Goal: Transaction & Acquisition: Purchase product/service

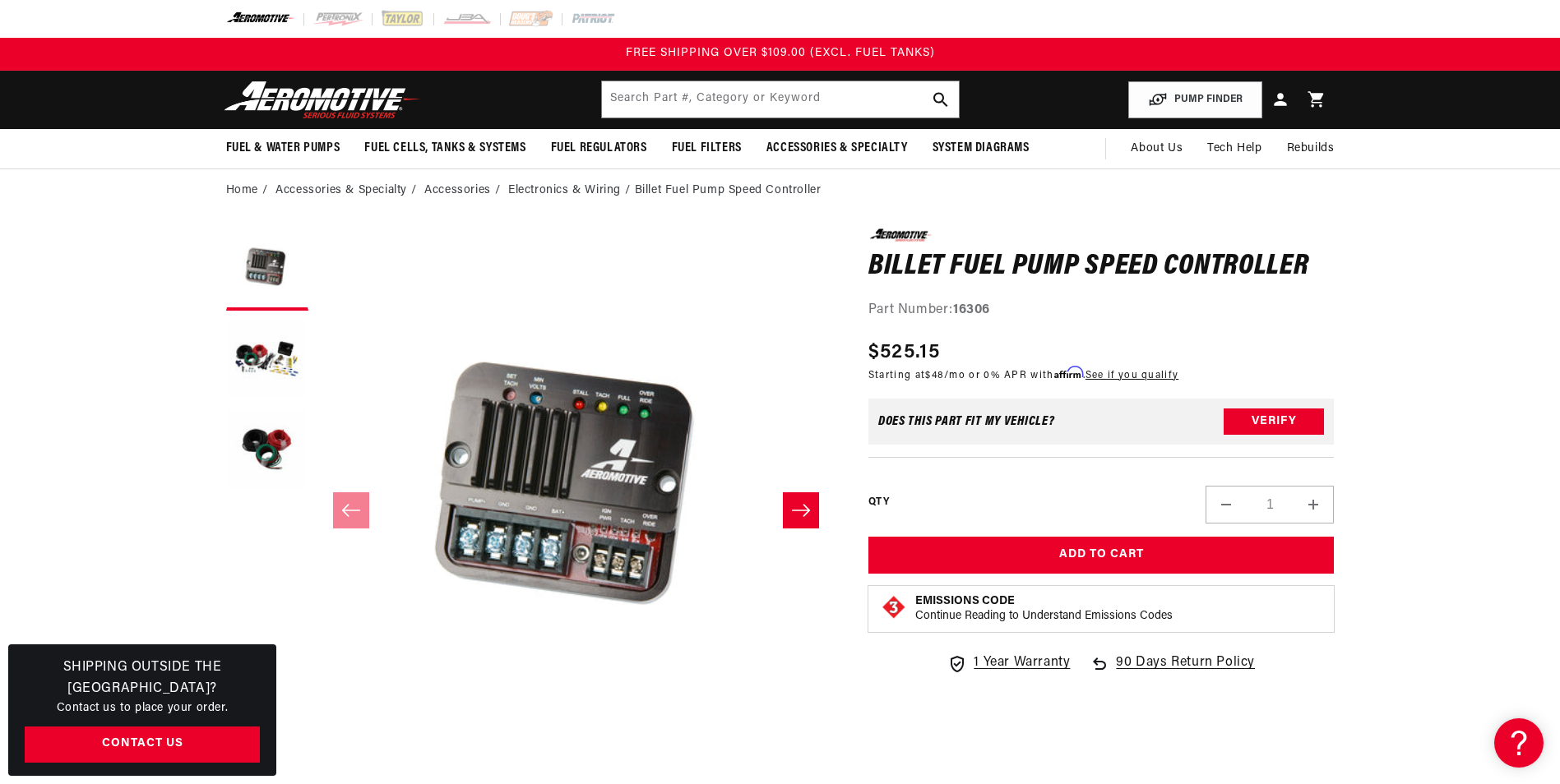
click at [268, 356] on button "Load image 2 in gallery view" at bounding box center [267, 360] width 82 height 82
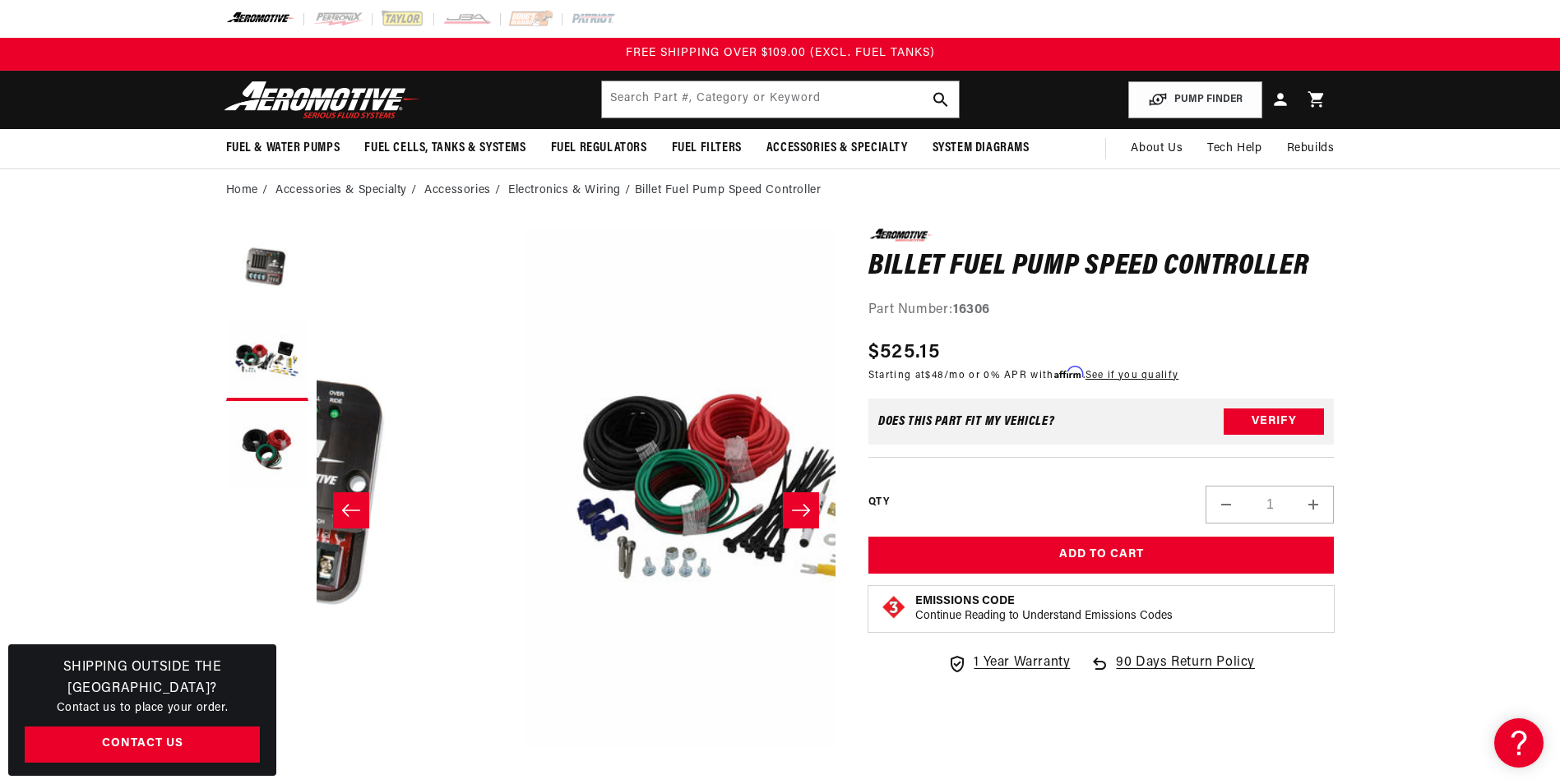
scroll to position [0, 518]
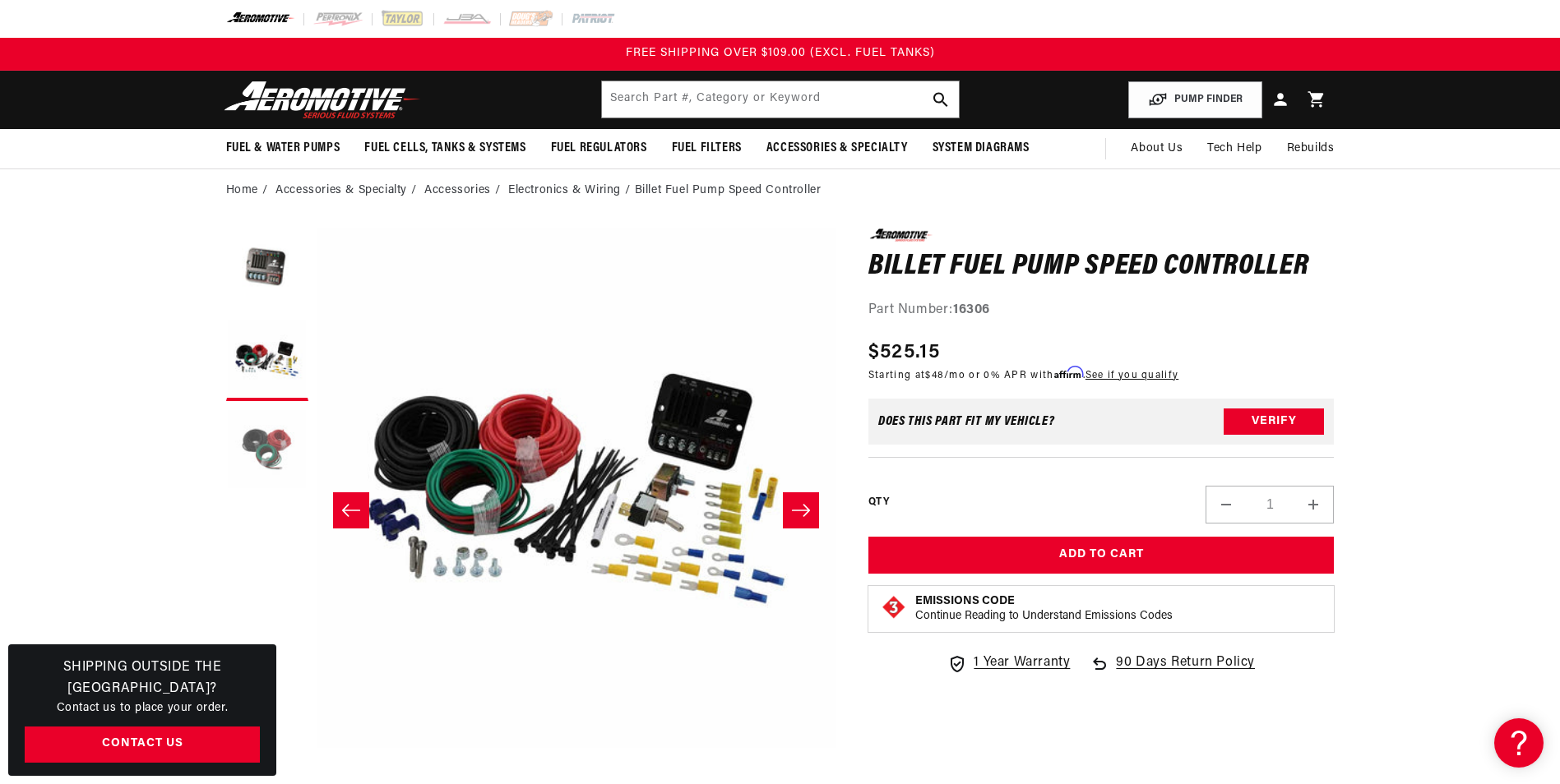
click at [264, 425] on button "Load image 3 in gallery view" at bounding box center [267, 450] width 82 height 82
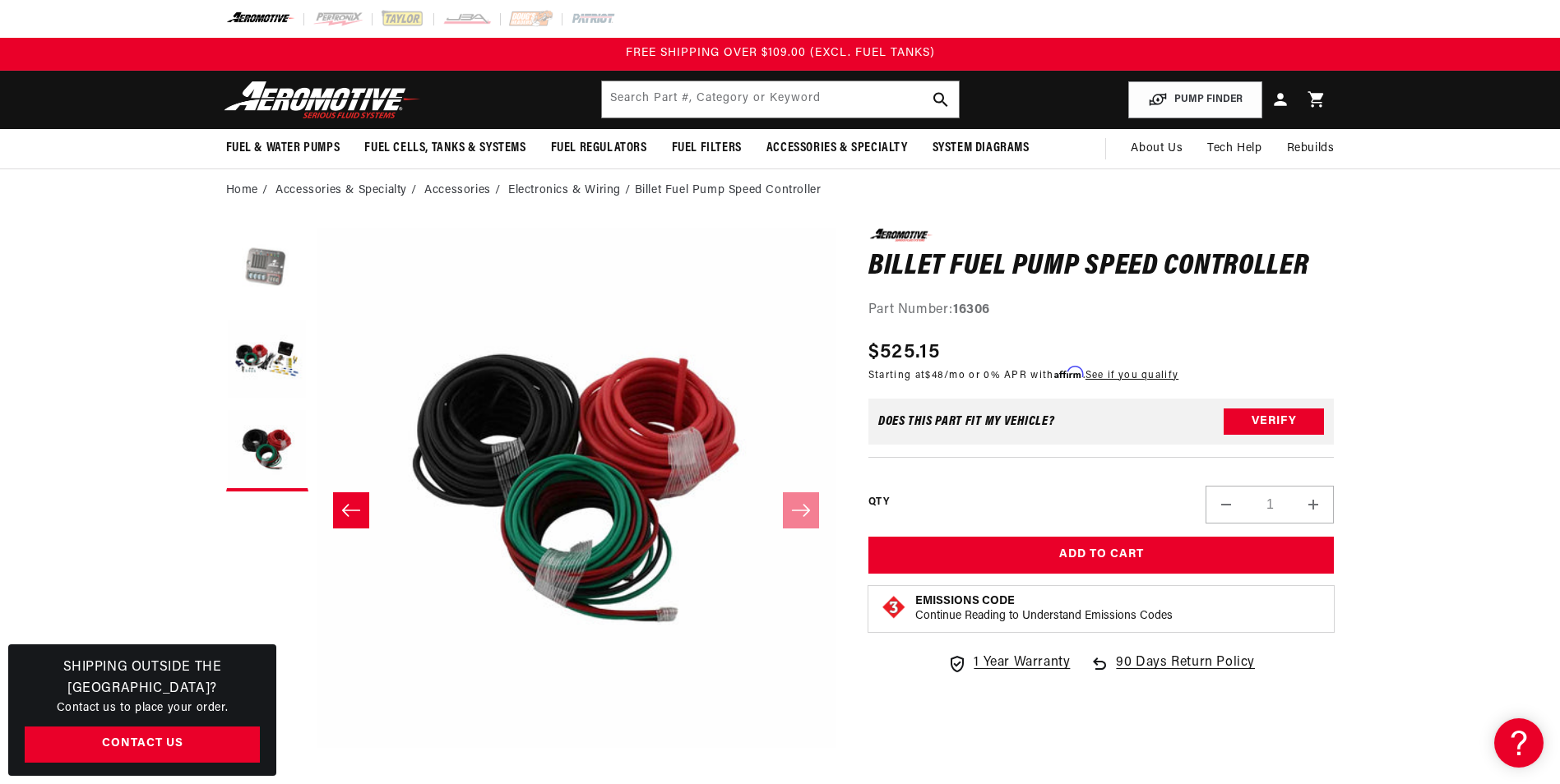
click at [250, 279] on button "Load image 1 in gallery view" at bounding box center [267, 269] width 82 height 82
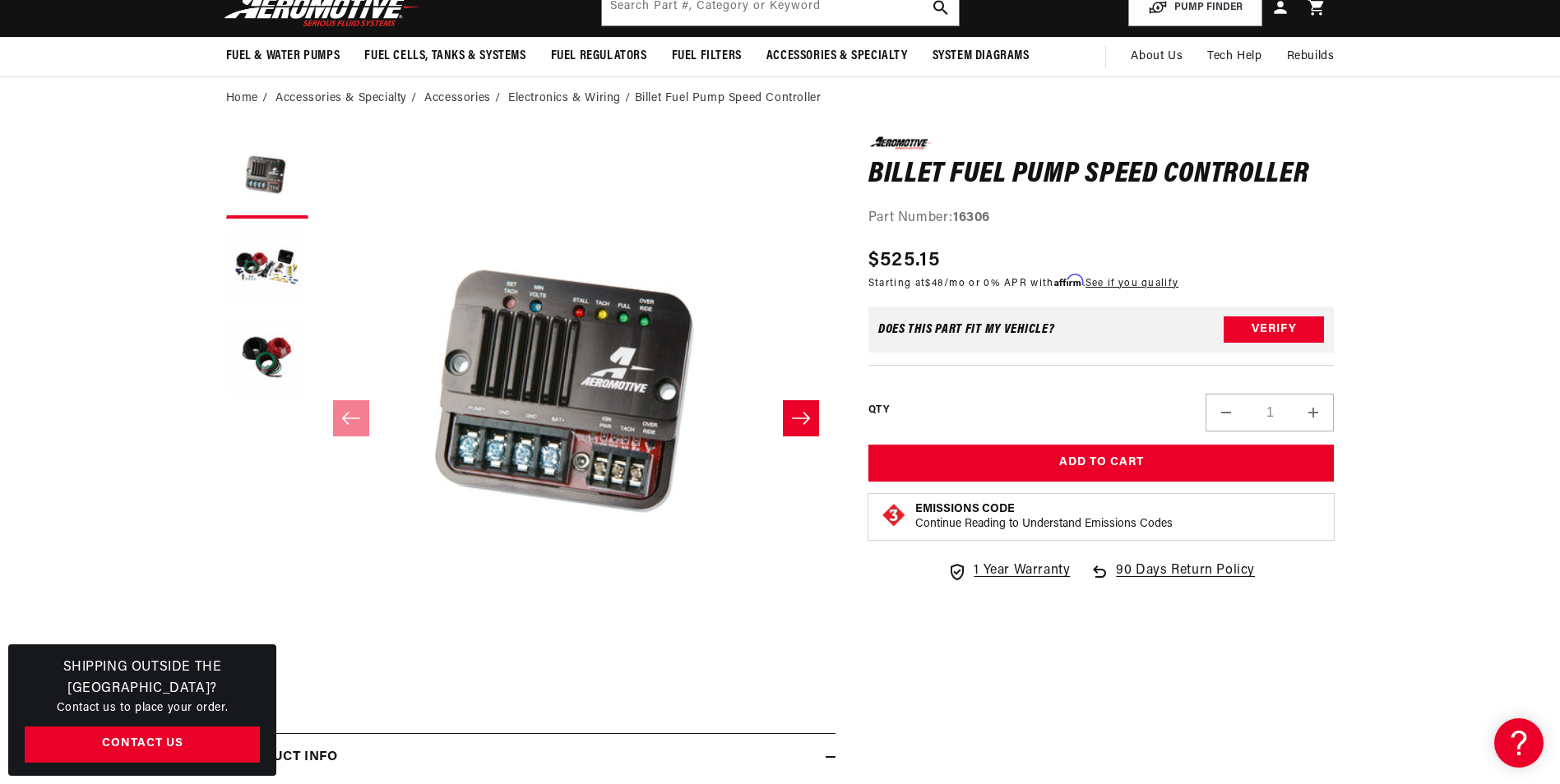
scroll to position [0, 0]
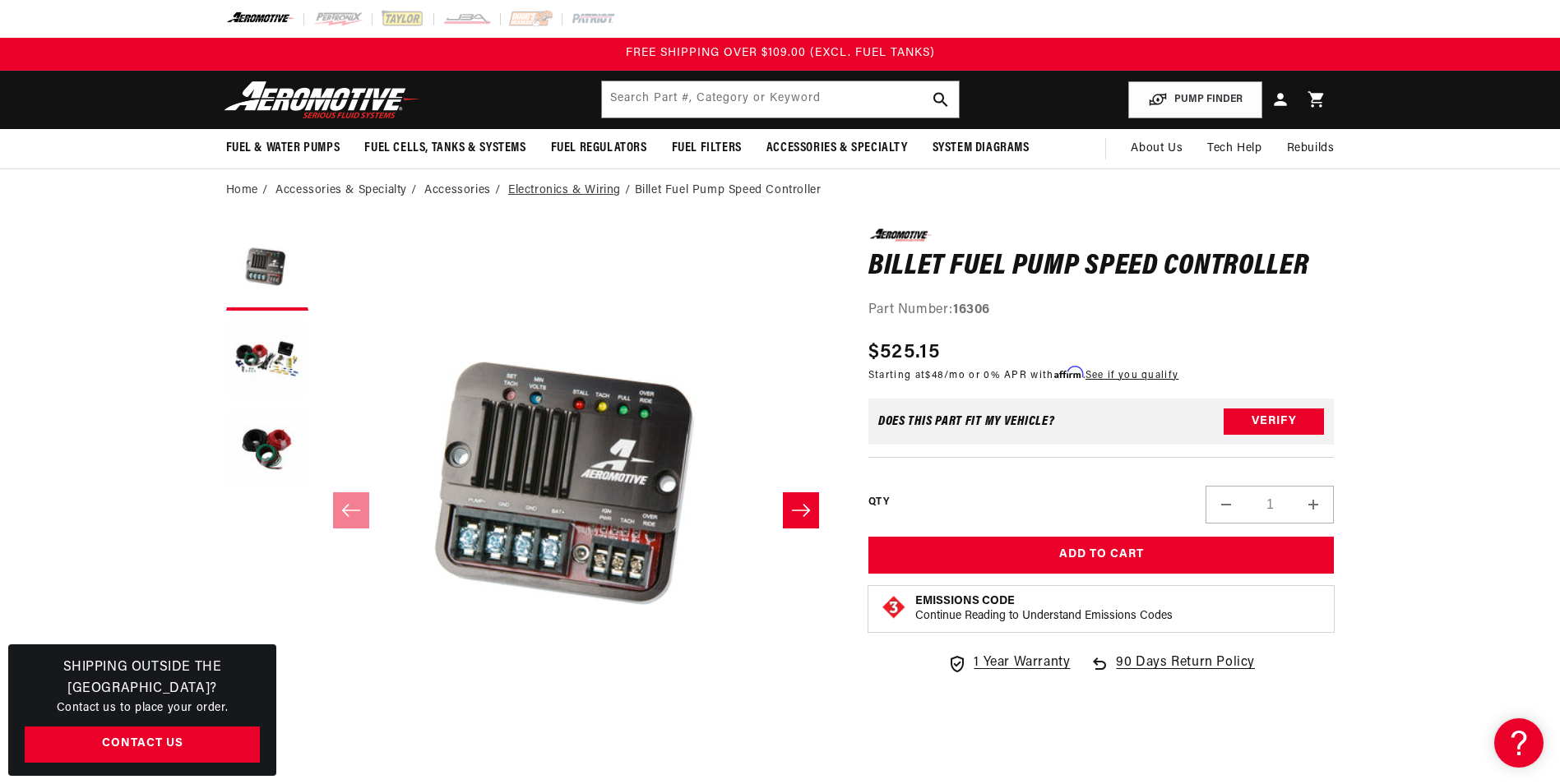
click at [565, 192] on link "Electronics & Wiring" at bounding box center [565, 191] width 113 height 19
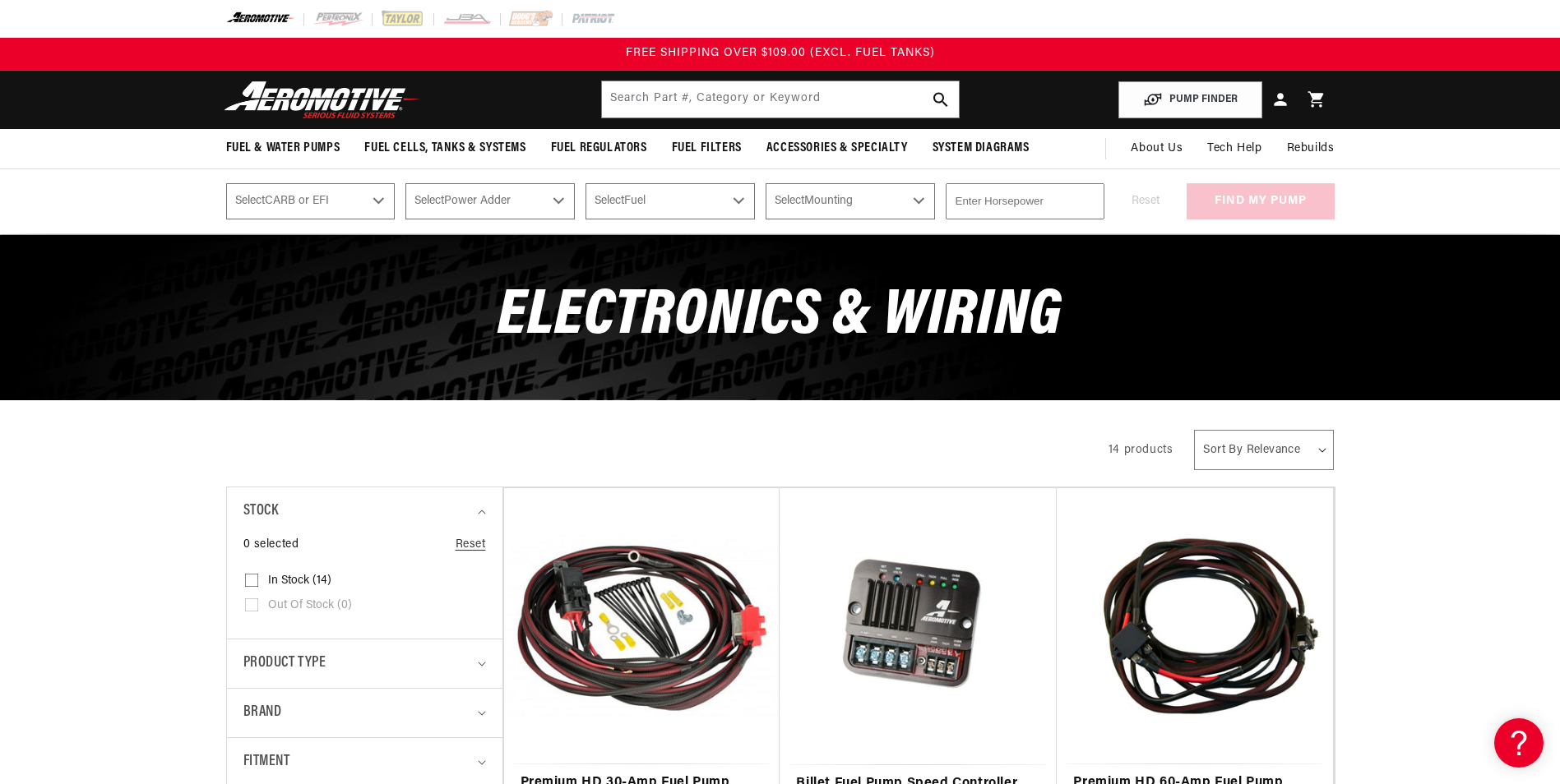
click at [388, 196] on select "Select CARB or EFI Carbureted Fuel Injected" at bounding box center [310, 201] width 169 height 36
select select "Fuel-Injected"
click at [226, 183] on select "Select CARB or EFI Carbureted Fuel Injected" at bounding box center [310, 201] width 169 height 36
select select "Fuel-Injected"
click at [526, 194] on select "Select Power Adder No - Naturally Aspirated Yes - Forced Induction" at bounding box center [490, 201] width 169 height 36
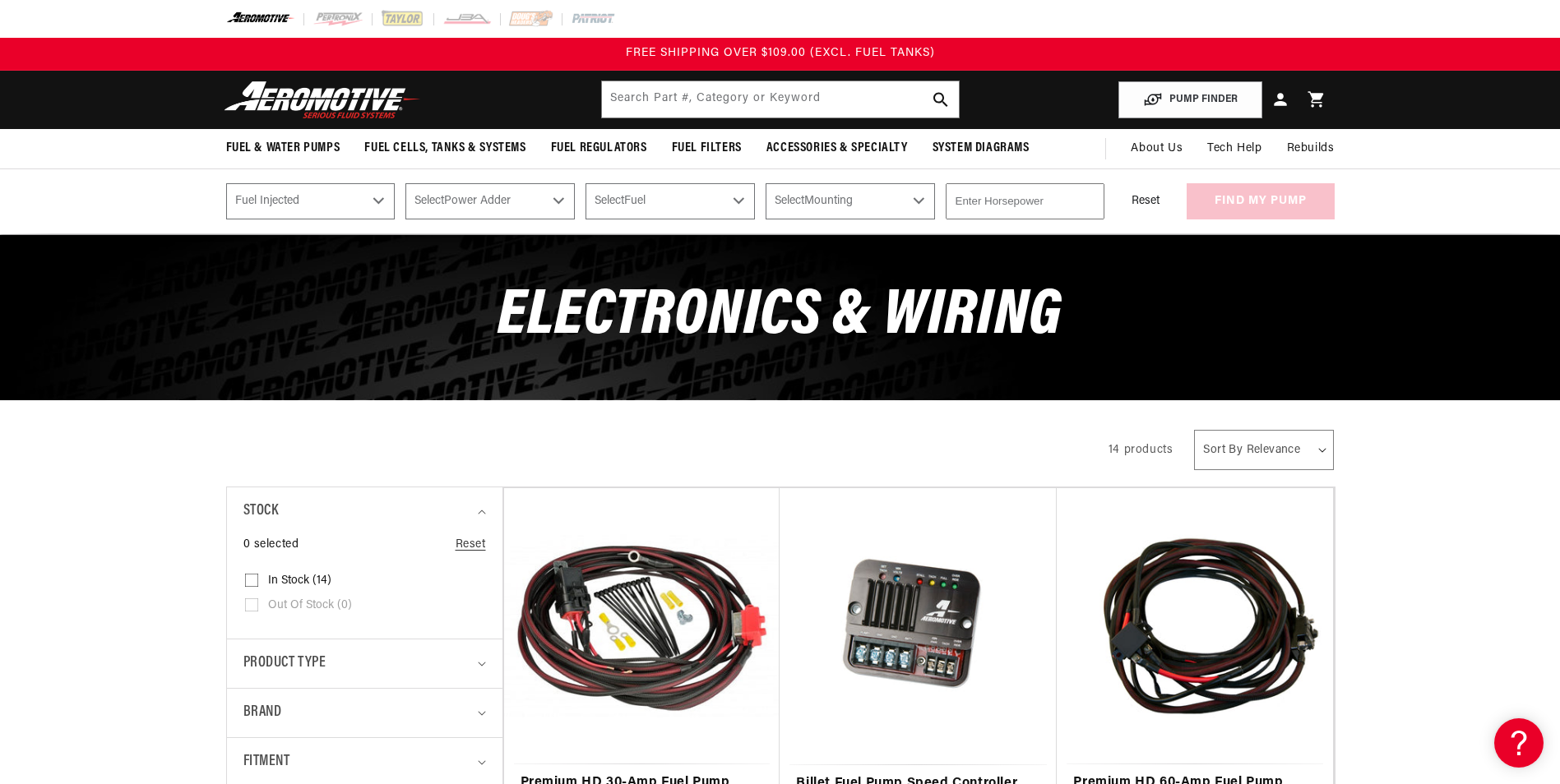
select select "No-Naturally-Aspirated"
click at [406, 183] on select "Select Power Adder No - Naturally Aspirated Yes - Forced Induction" at bounding box center [490, 201] width 169 height 36
select select "No-Naturally-Aspirated"
click at [718, 205] on select "Select Fuel E85 Gas" at bounding box center [669, 201] width 169 height 36
select select "Gas"
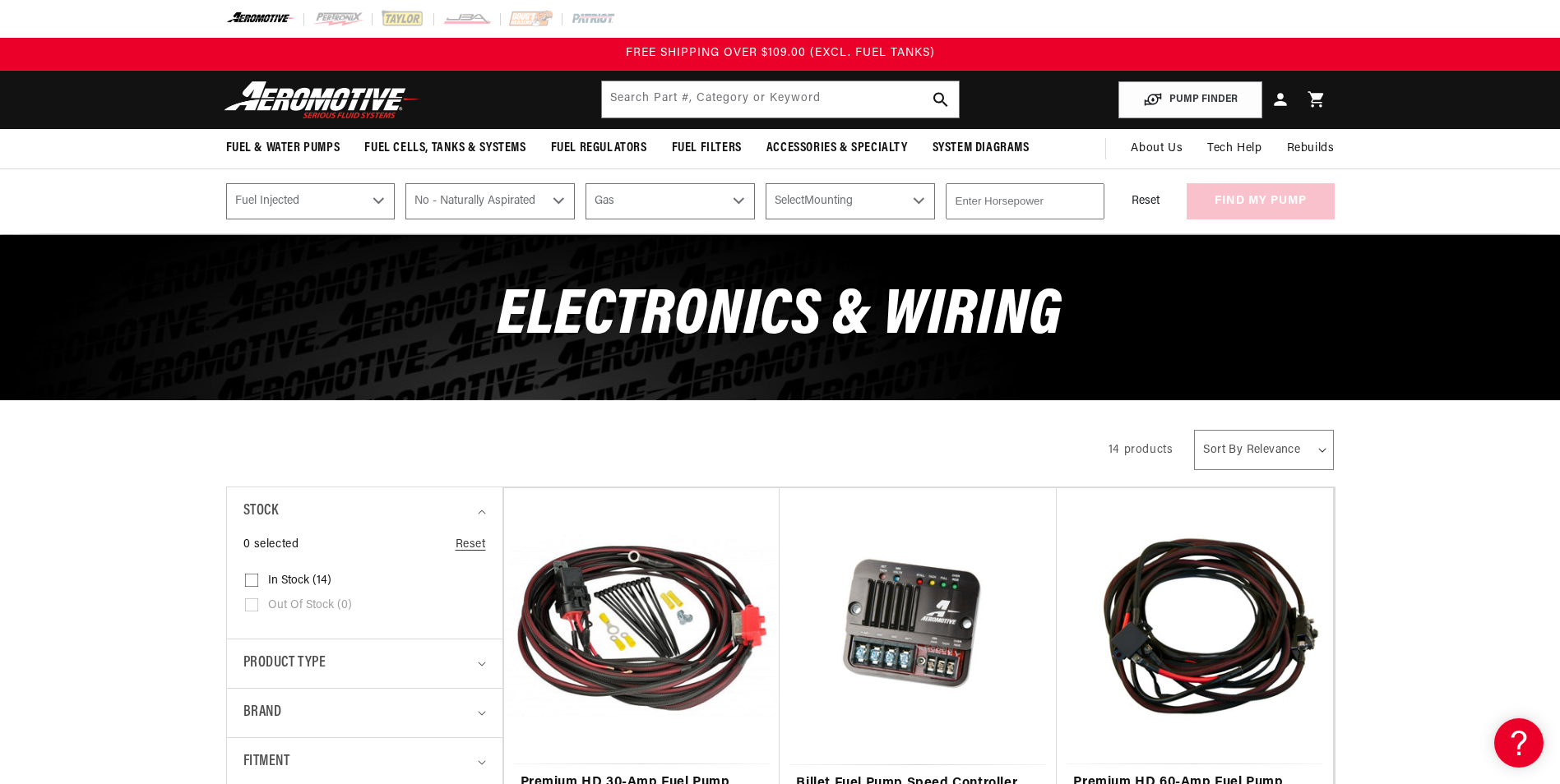
click at [585, 183] on select "Select Fuel E85 Gas" at bounding box center [669, 201] width 169 height 36
select select "Gas"
click at [858, 202] on select "Select Mounting External In-Tank" at bounding box center [850, 201] width 169 height 36
select select "In-Tank"
click at [766, 183] on select "Select Mounting External In-Tank" at bounding box center [850, 201] width 169 height 36
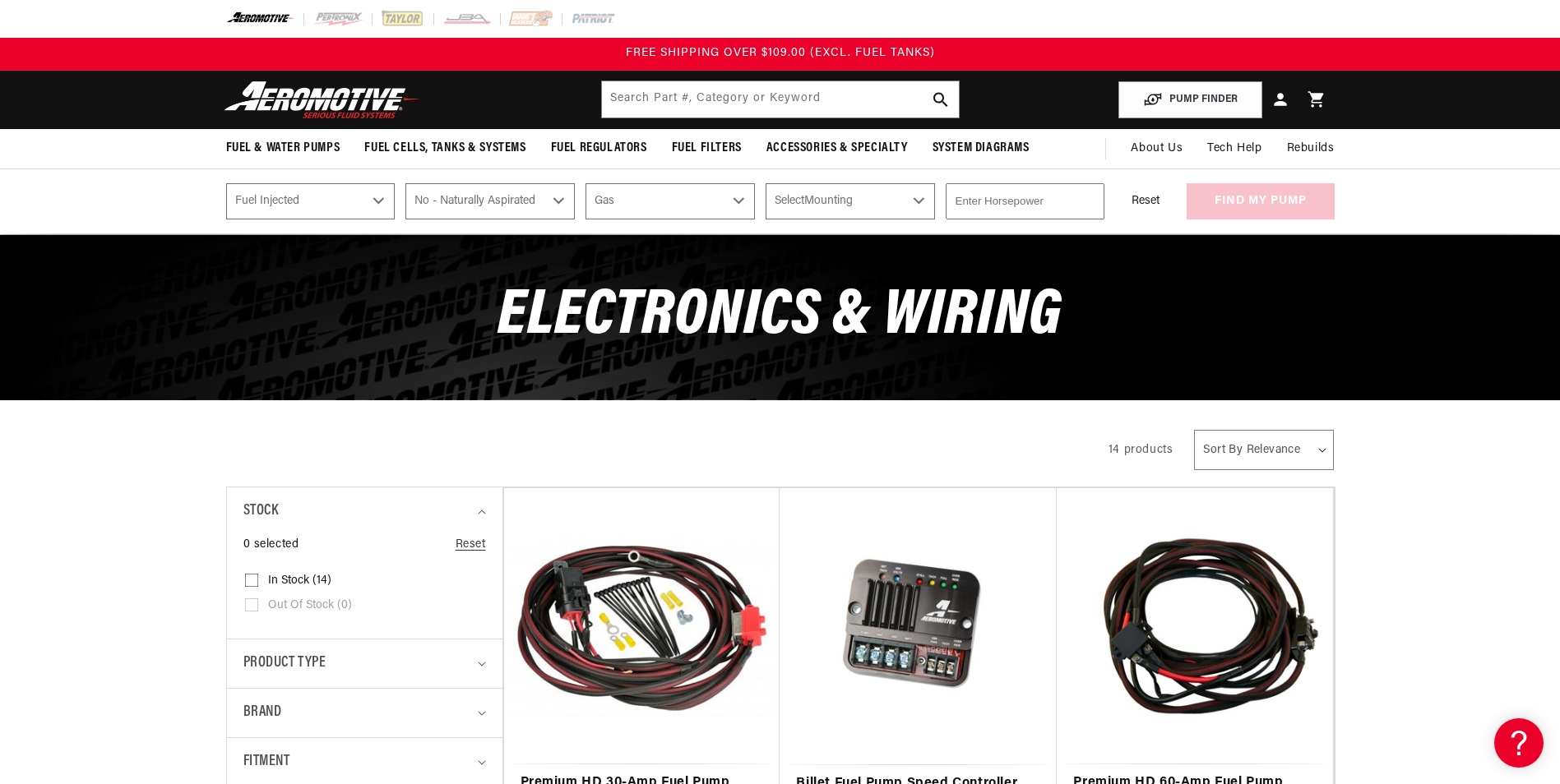
select select "In-Tank"
click at [997, 201] on input "number" at bounding box center [1024, 201] width 158 height 36
click at [1090, 205] on input "-1" at bounding box center [1024, 201] width 158 height 36
click at [1089, 194] on input "0" at bounding box center [1024, 201] width 158 height 36
click at [1089, 194] on input "142" at bounding box center [1024, 201] width 158 height 36
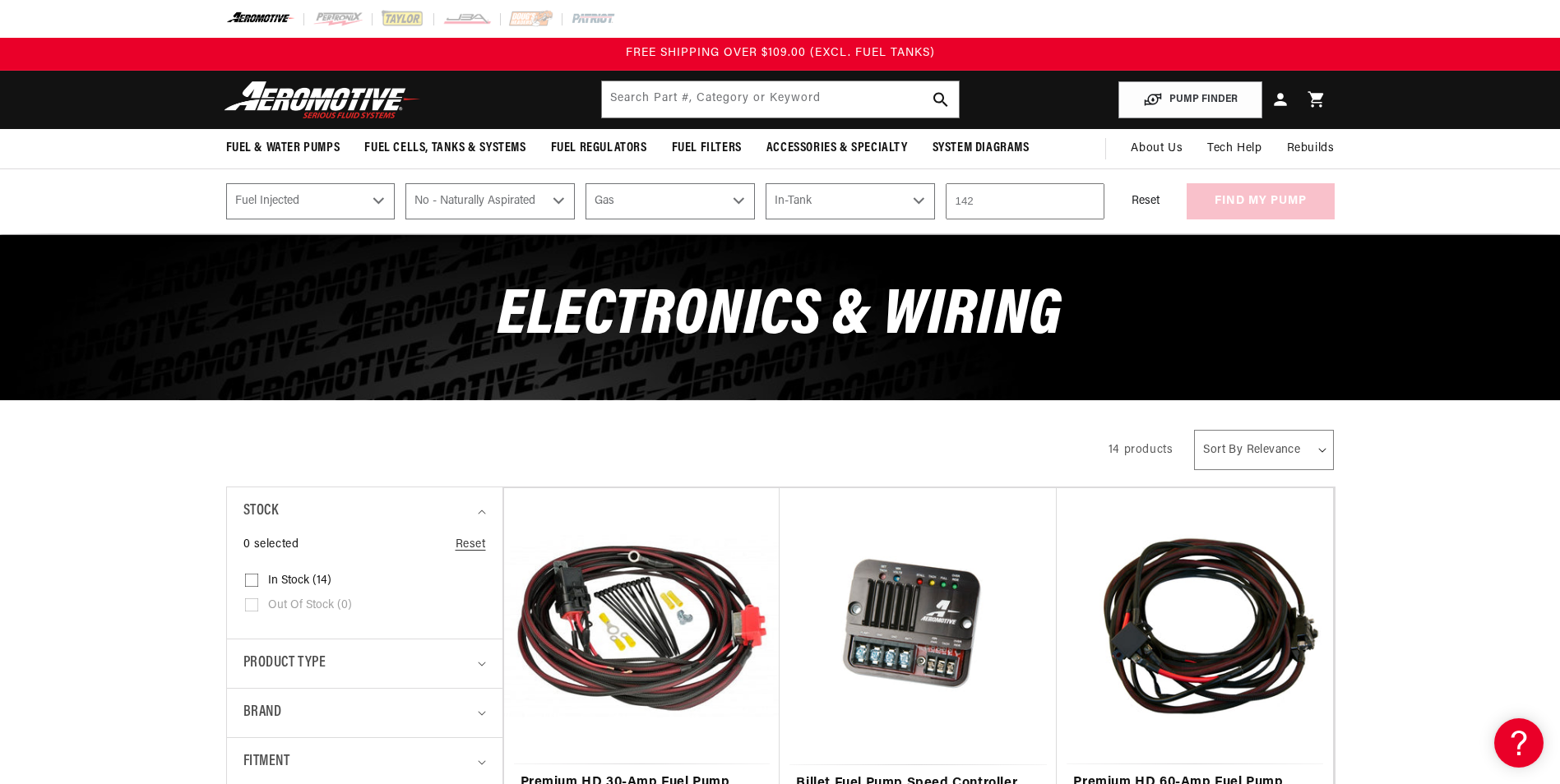
drag, startPoint x: 1049, startPoint y: 197, endPoint x: 919, endPoint y: 205, distance: 130.2
click at [919, 205] on div "Select CARB or EFI Carbureted Fuel Injected Select Power Adder No - Naturally A…" at bounding box center [780, 201] width 1191 height 36
type input "650"
click at [1232, 197] on div "Reset find my pump" at bounding box center [1224, 201] width 219 height 36
click at [1253, 194] on button "find my pump" at bounding box center [1260, 202] width 148 height 37
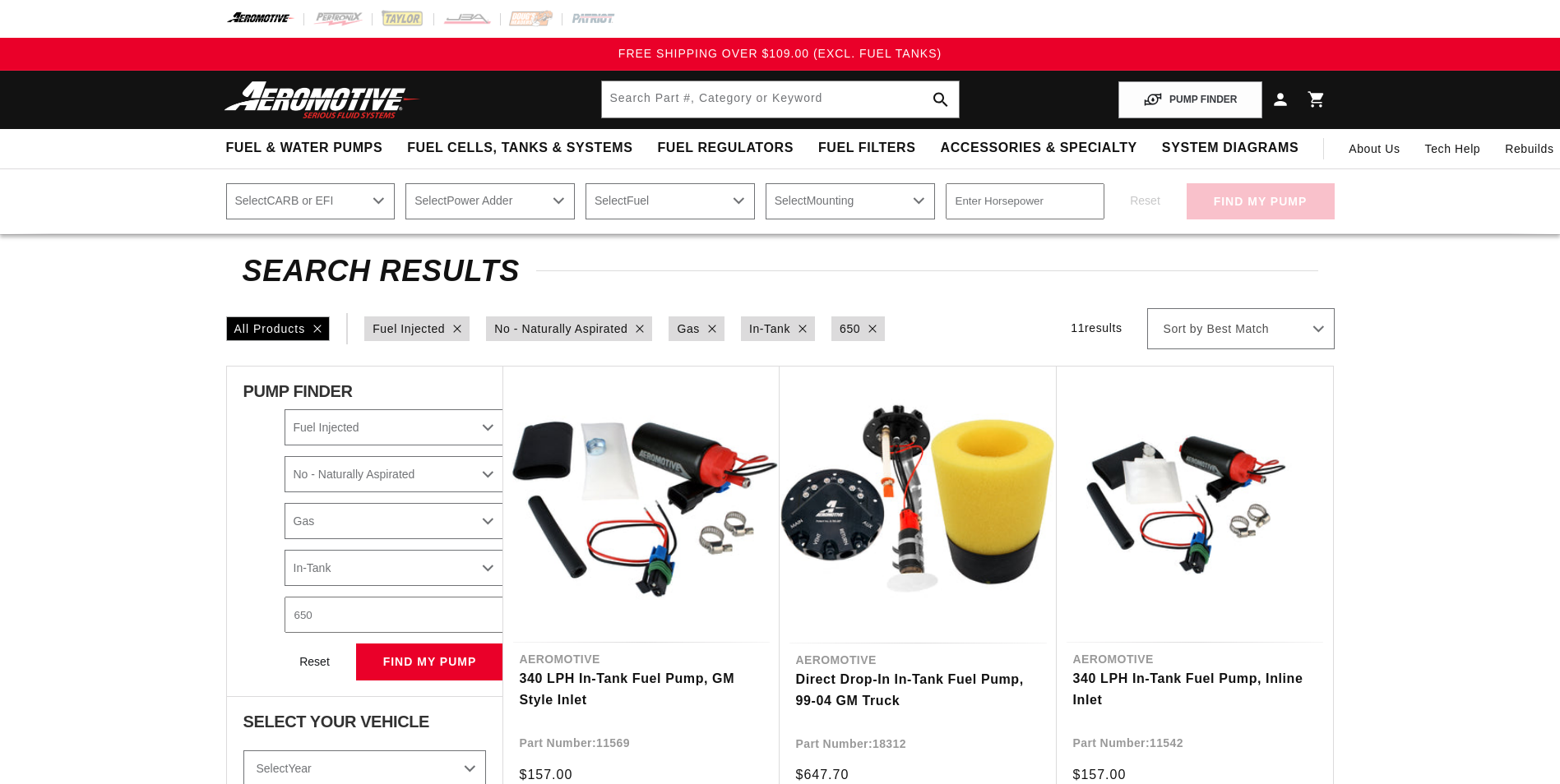
select select "Fuel-Injected"
select select "No-Naturally-Aspirated"
select select "Gas"
select select "In-Tank"
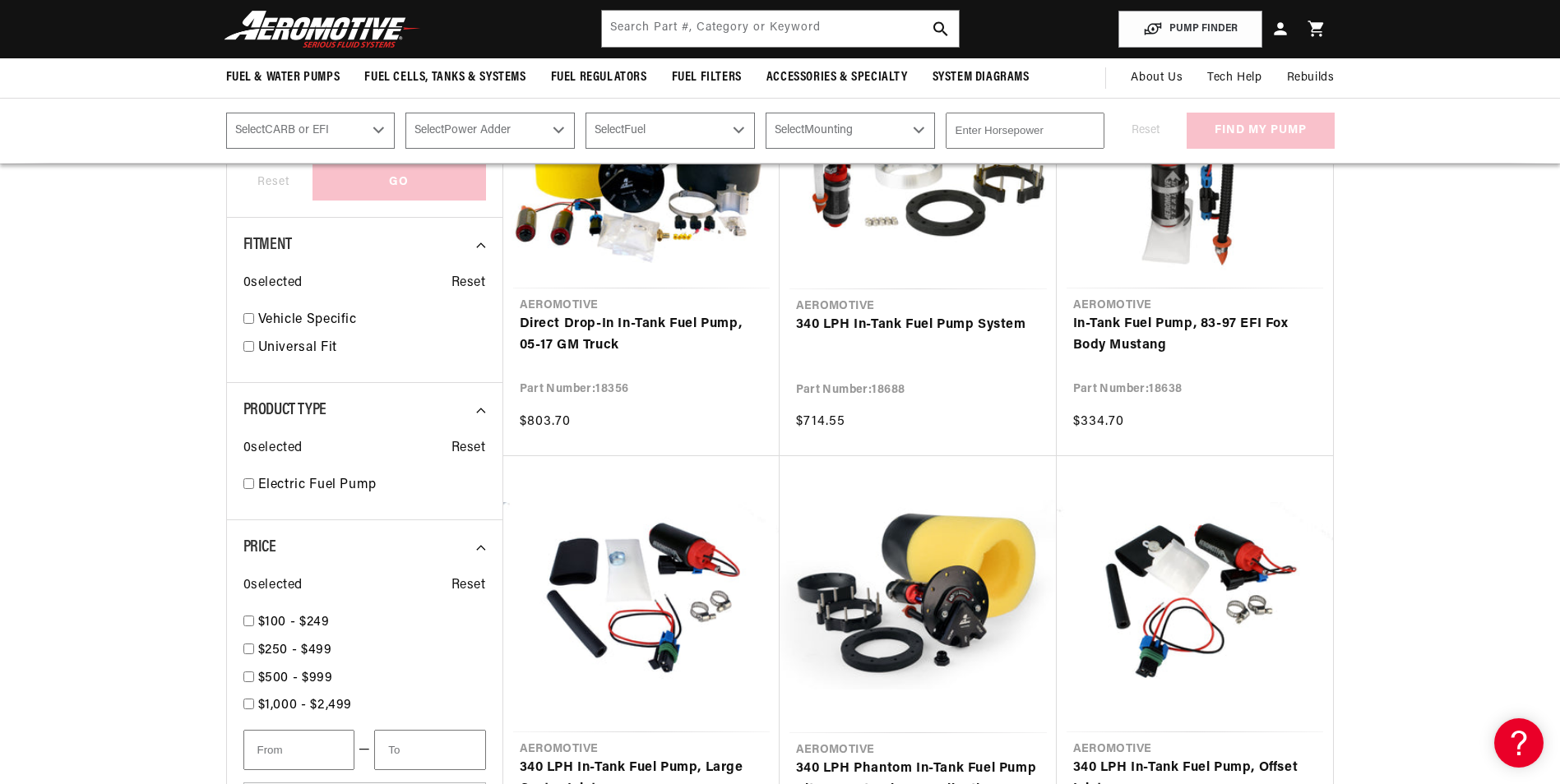
scroll to position [603, 0]
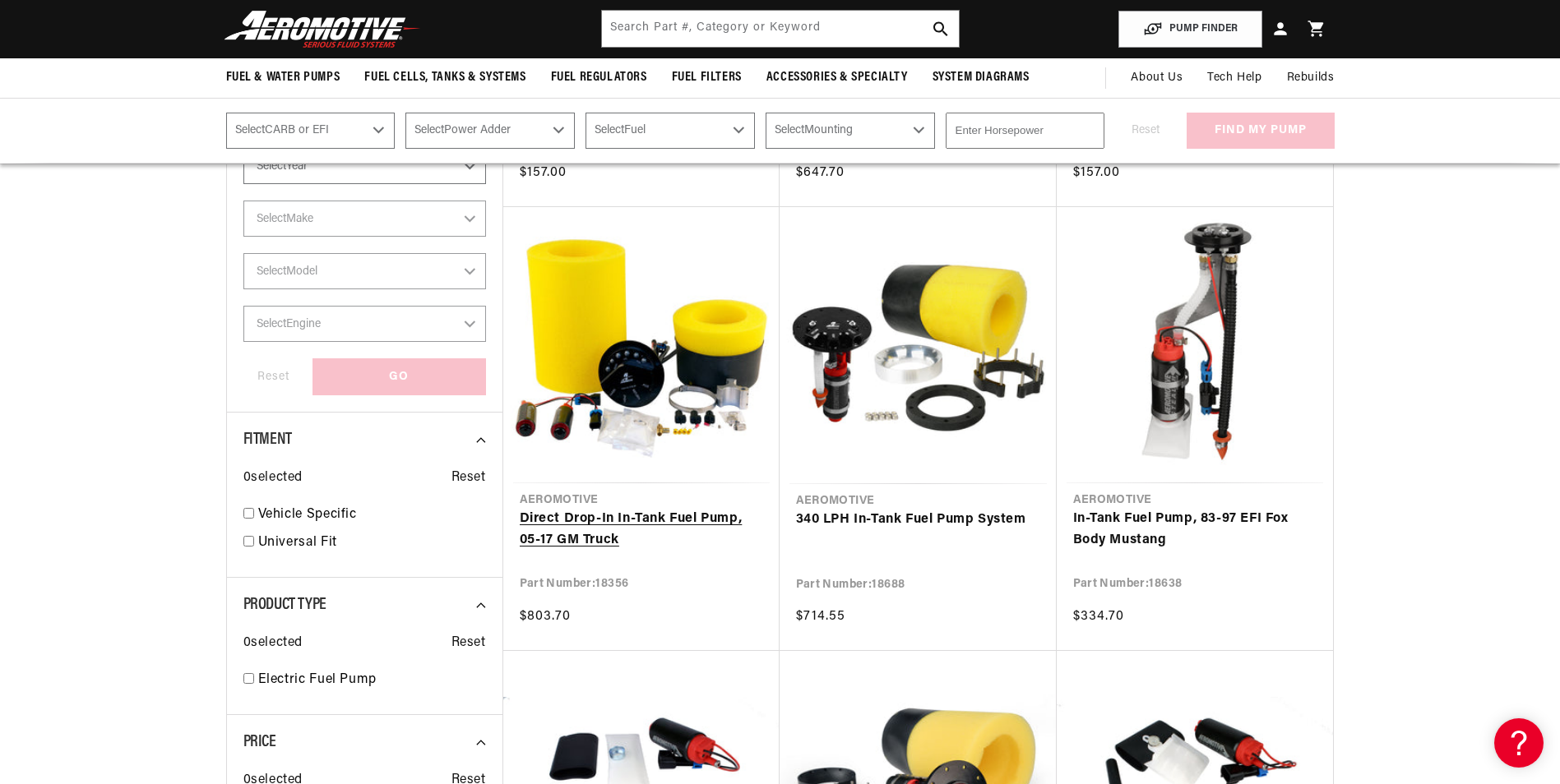
click at [660, 517] on link "Direct Drop-In In-Tank Fuel Pump, 05-17 GM Truck" at bounding box center [641, 529] width 243 height 42
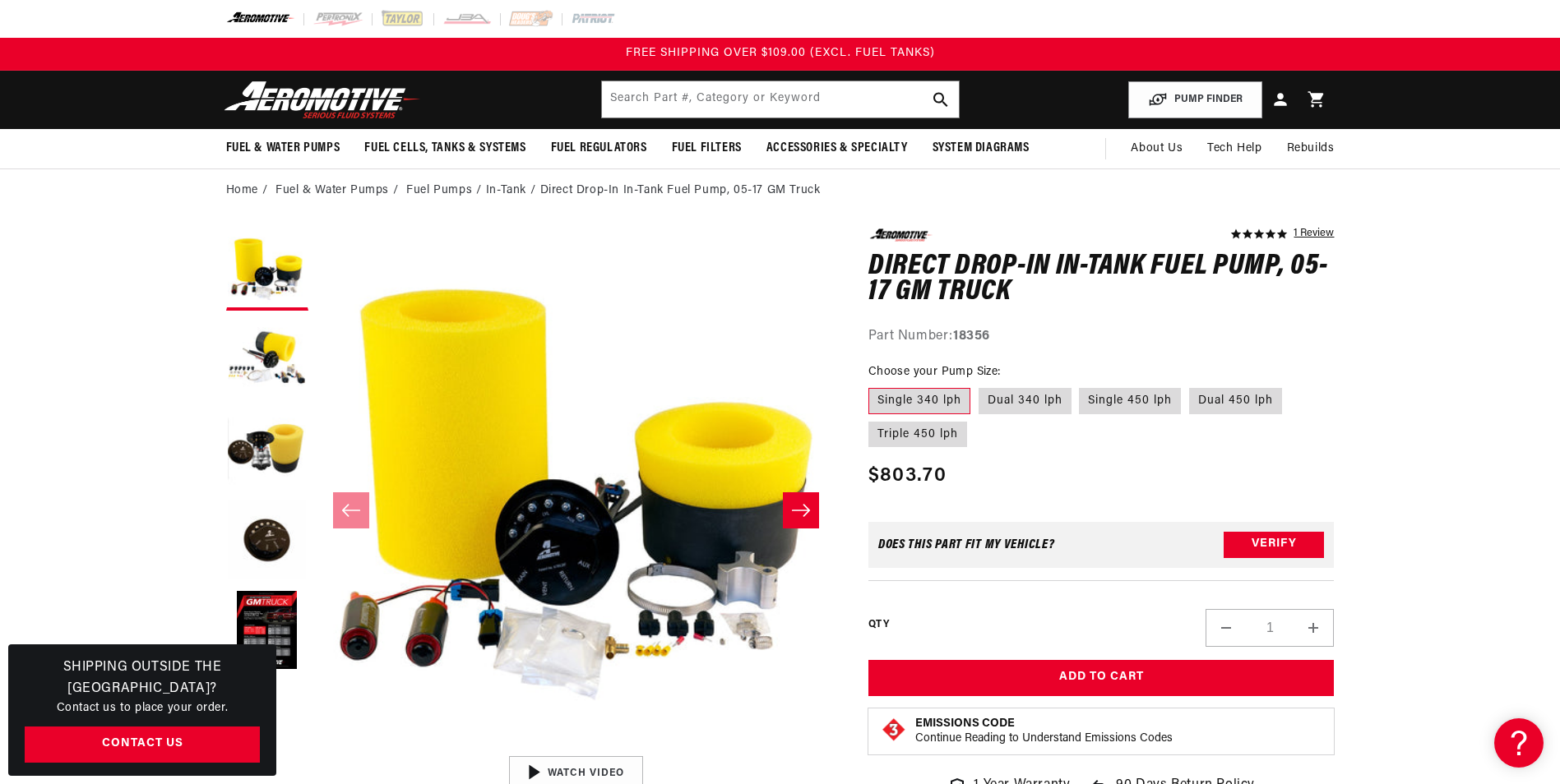
click at [807, 501] on button "Slide right" at bounding box center [800, 510] width 36 height 36
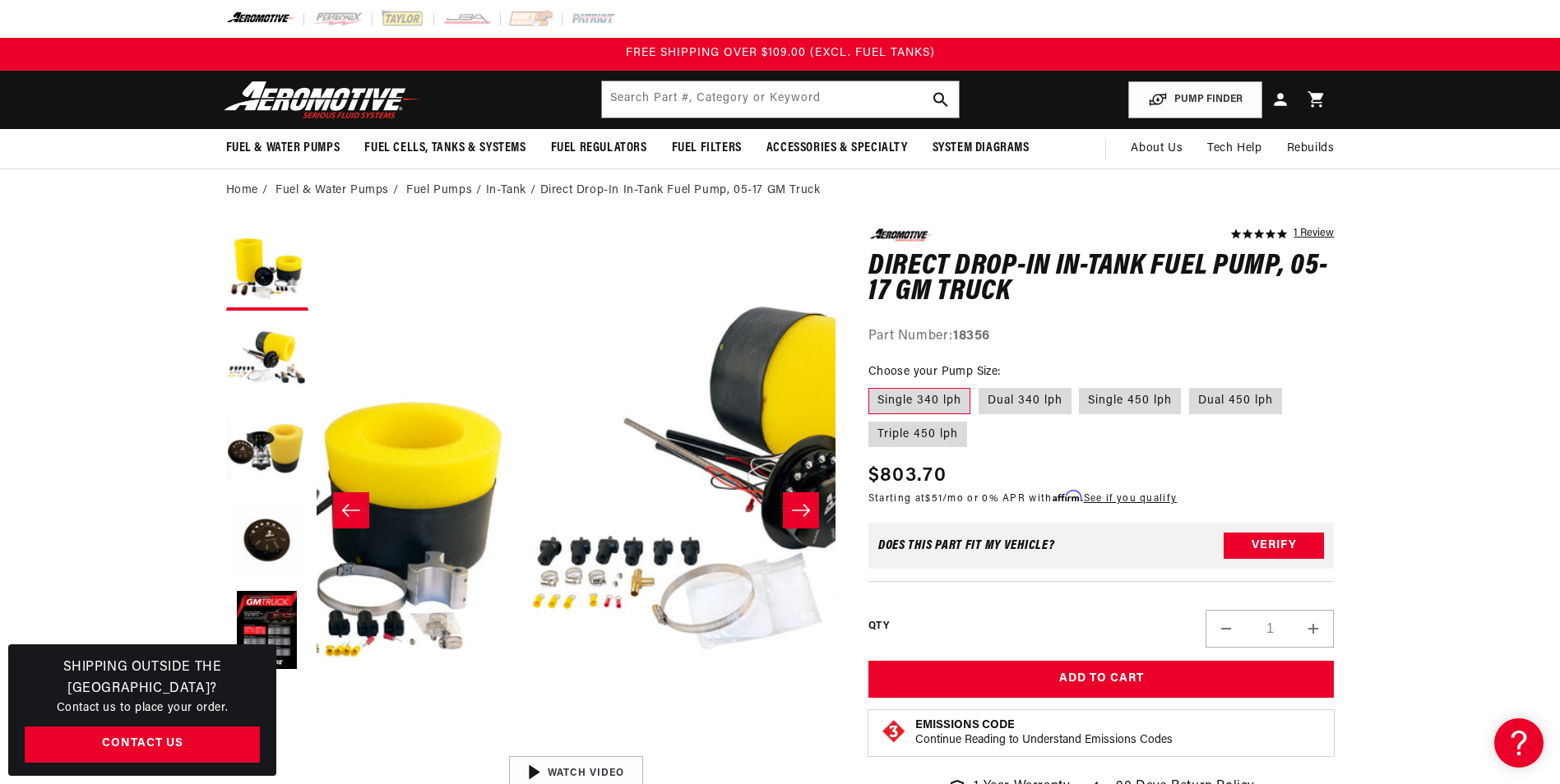
scroll to position [0, 518]
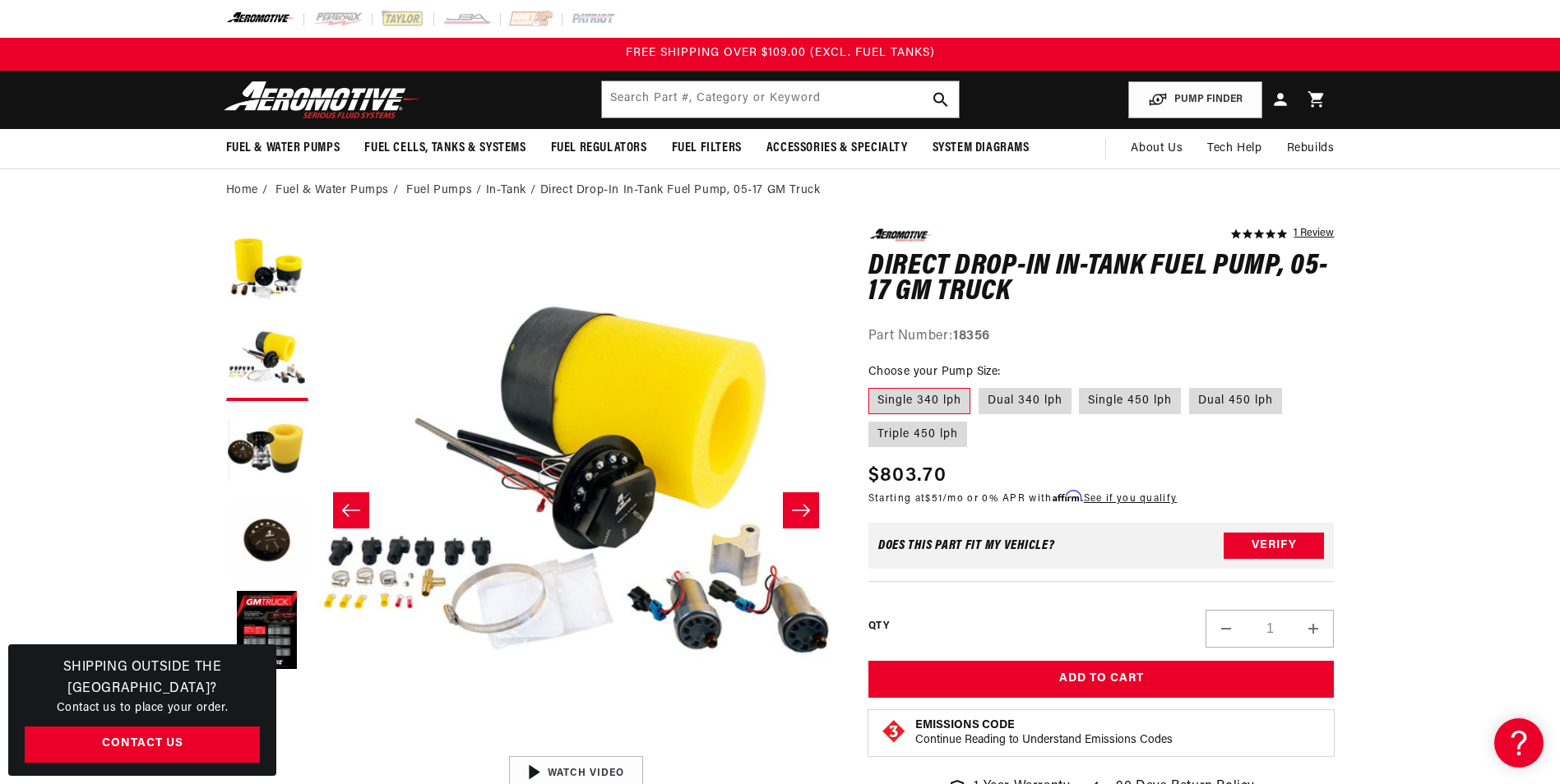
click at [807, 501] on button "Slide right" at bounding box center [800, 510] width 36 height 36
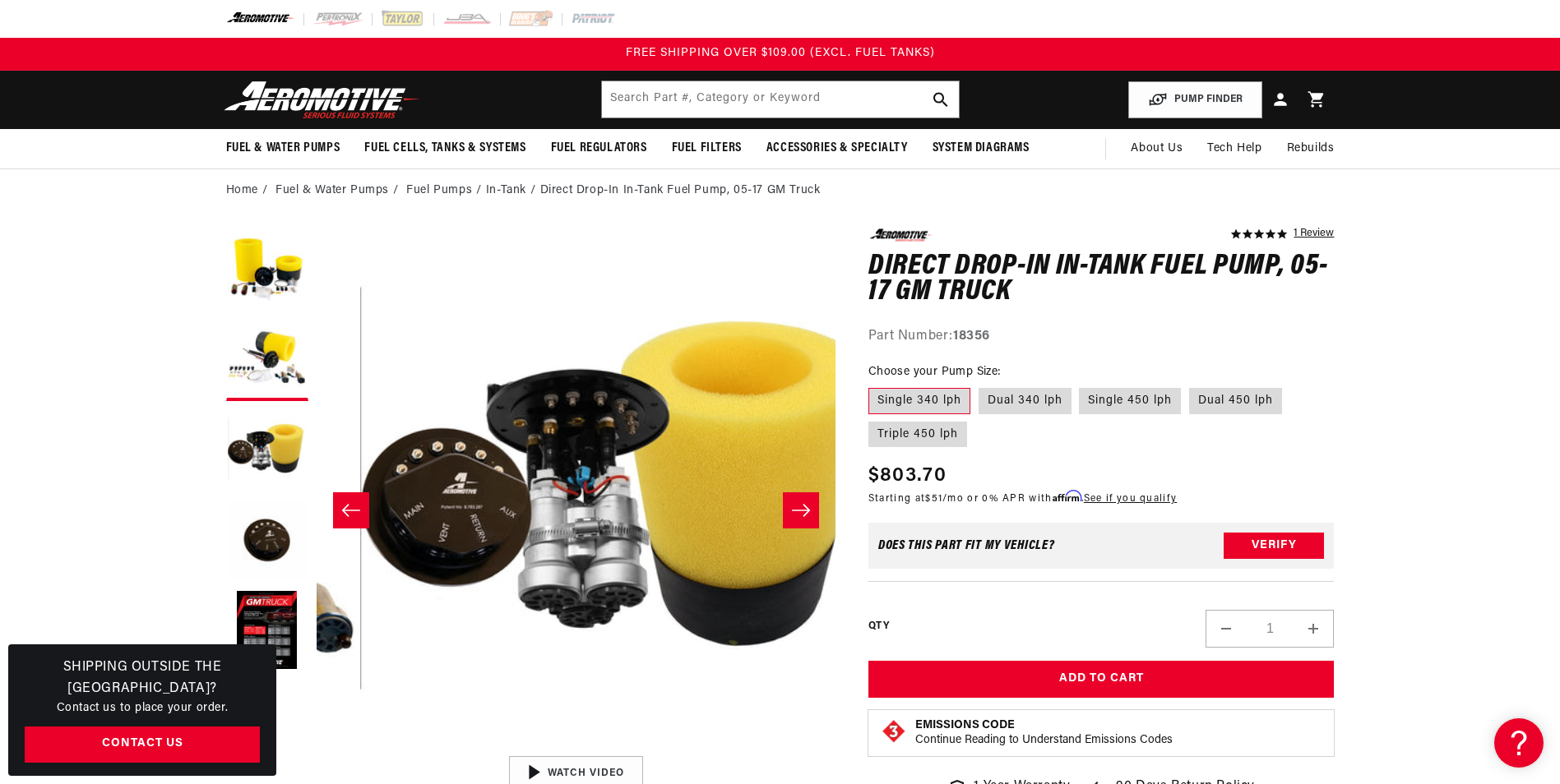
scroll to position [0, 1039]
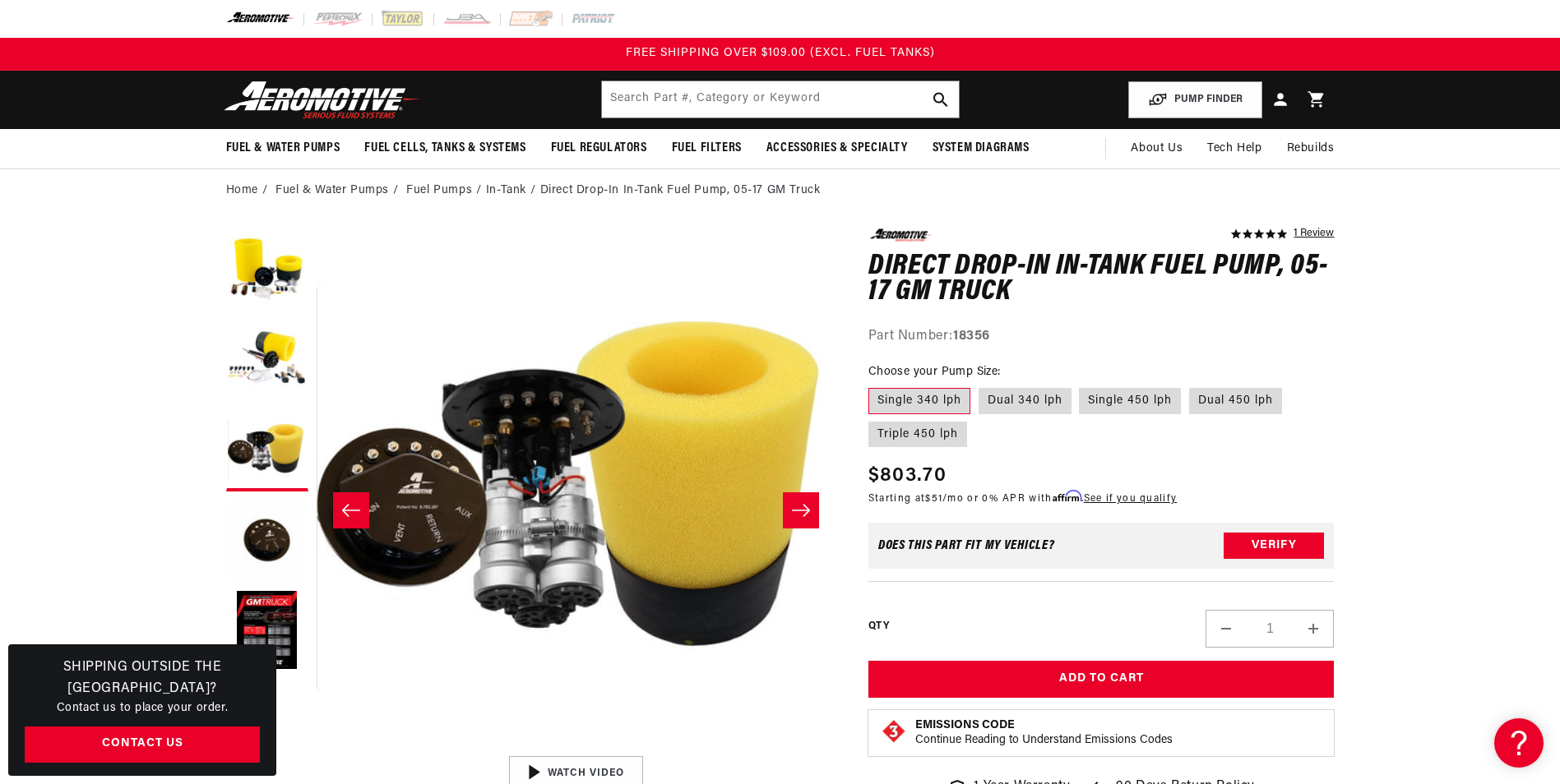
click at [807, 501] on button "Slide right" at bounding box center [800, 510] width 36 height 36
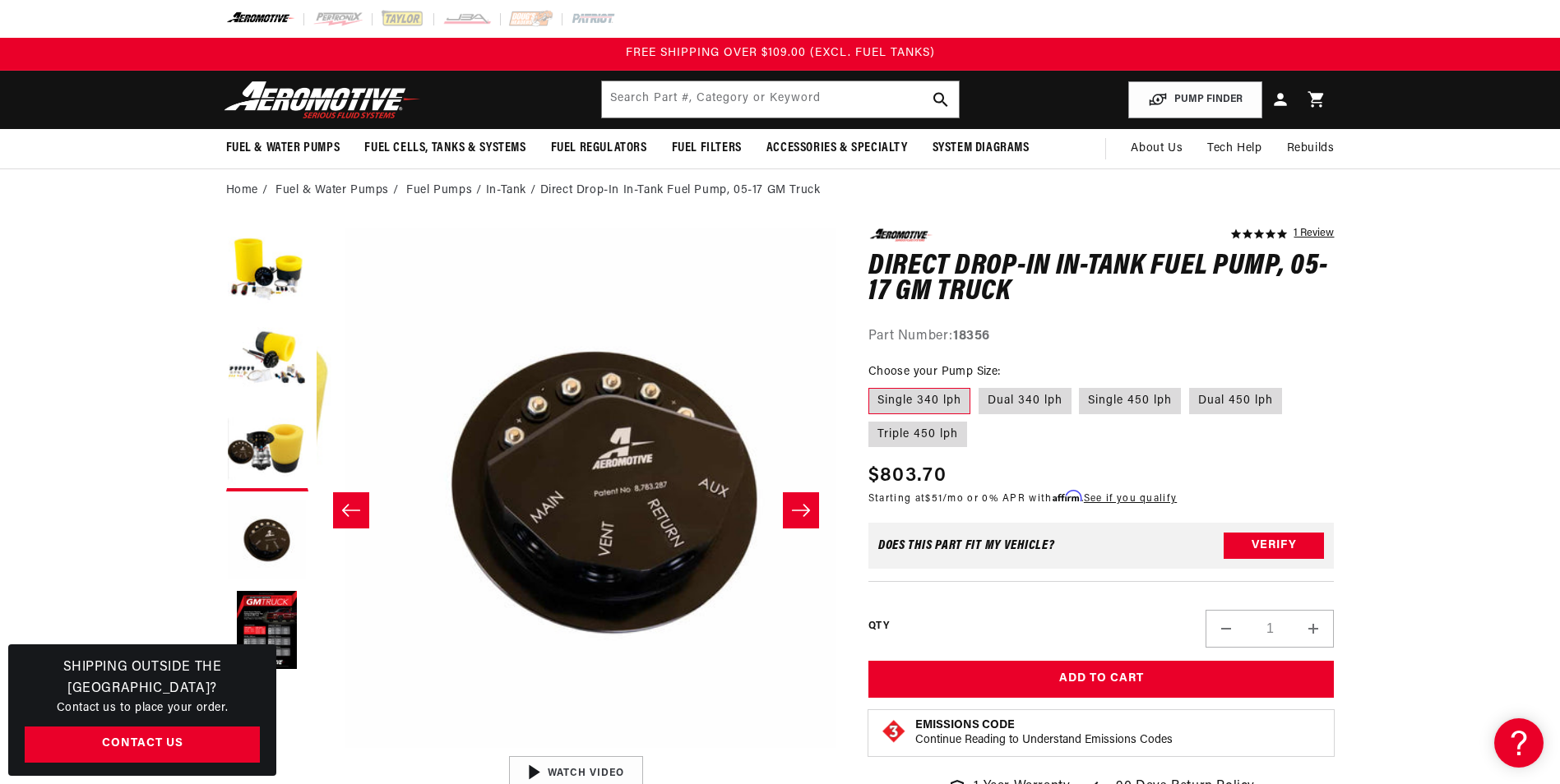
scroll to position [0, 1557]
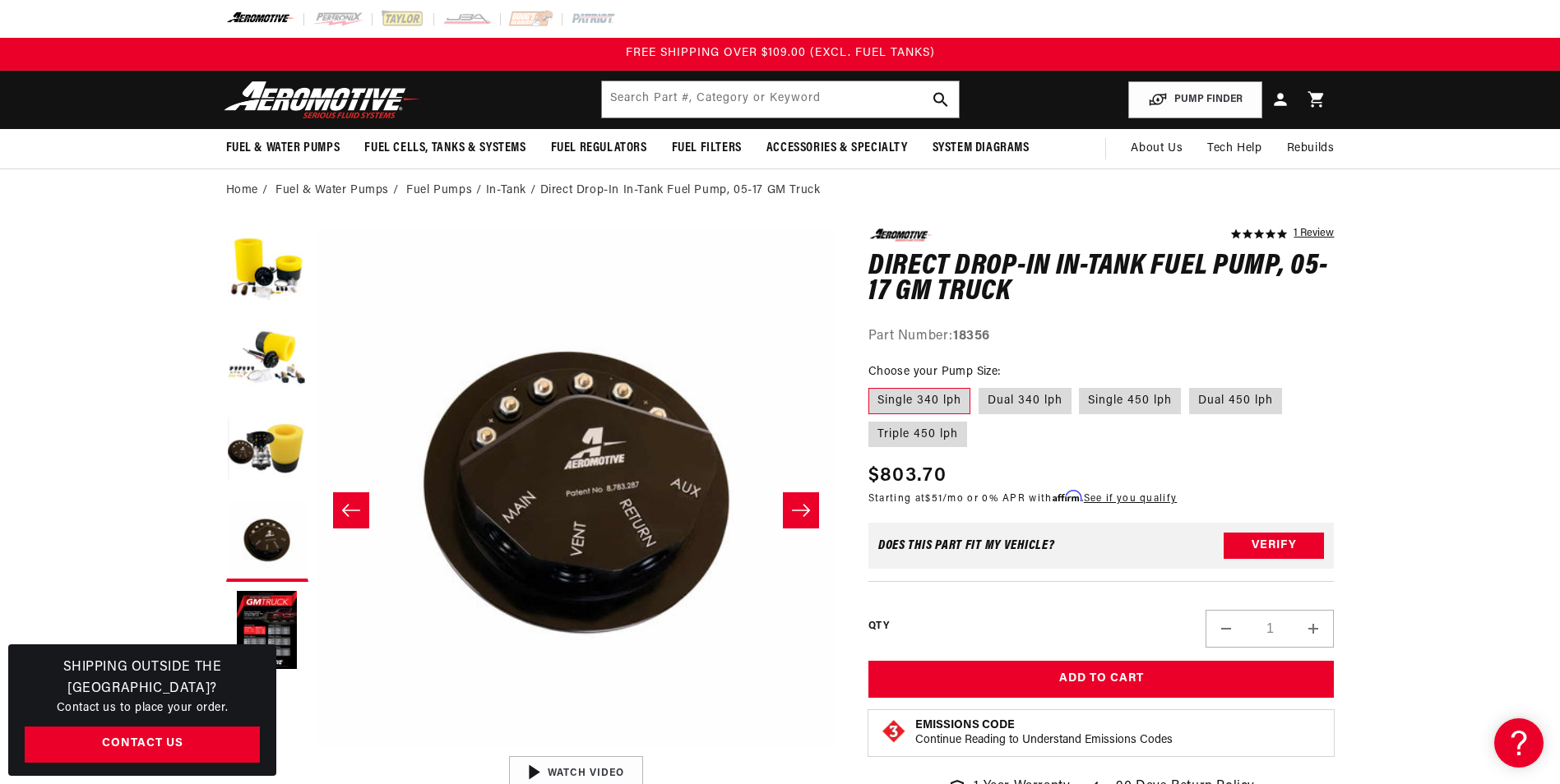
click at [807, 501] on button "Slide right" at bounding box center [800, 510] width 36 height 36
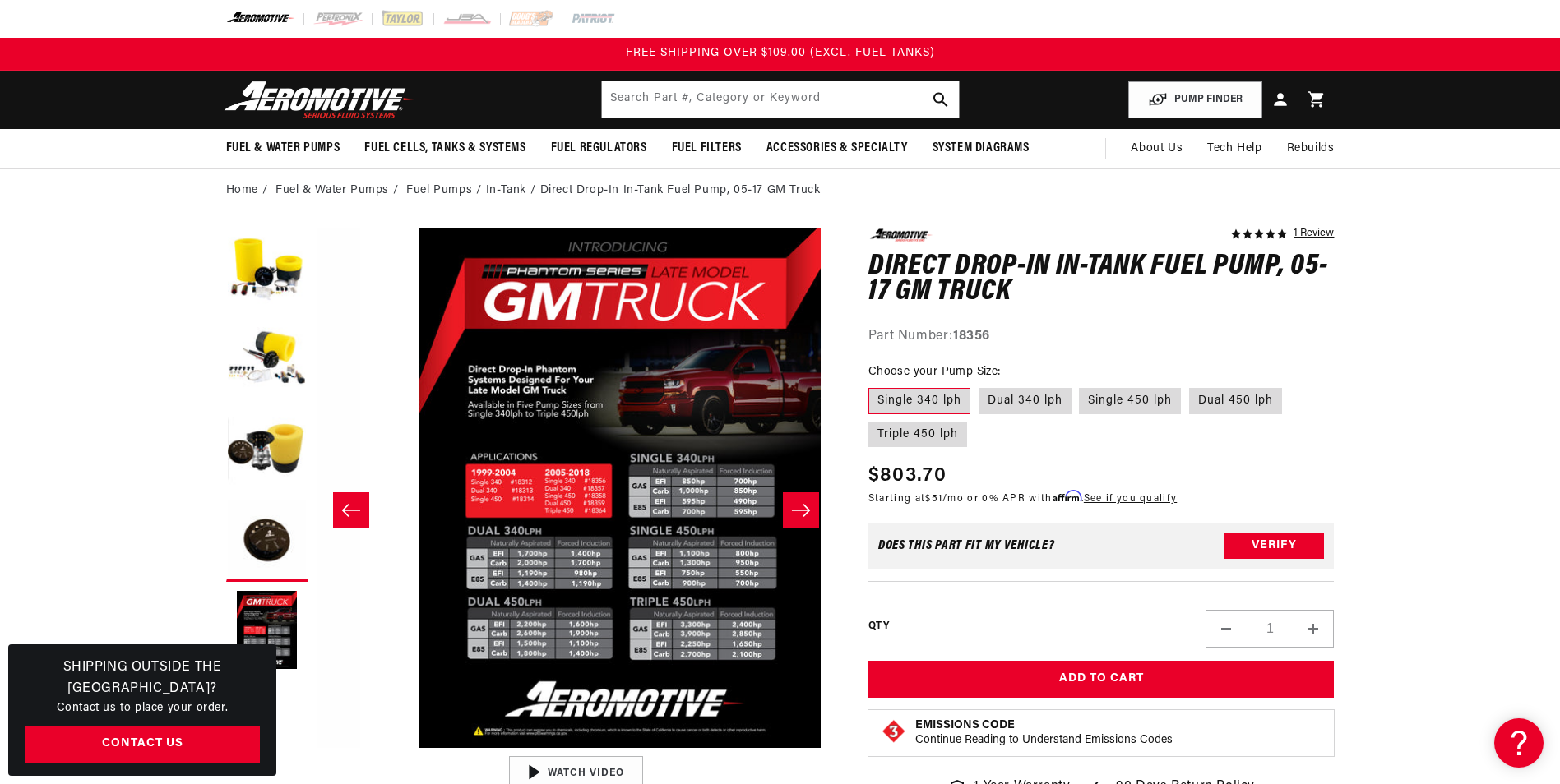
scroll to position [0, 2077]
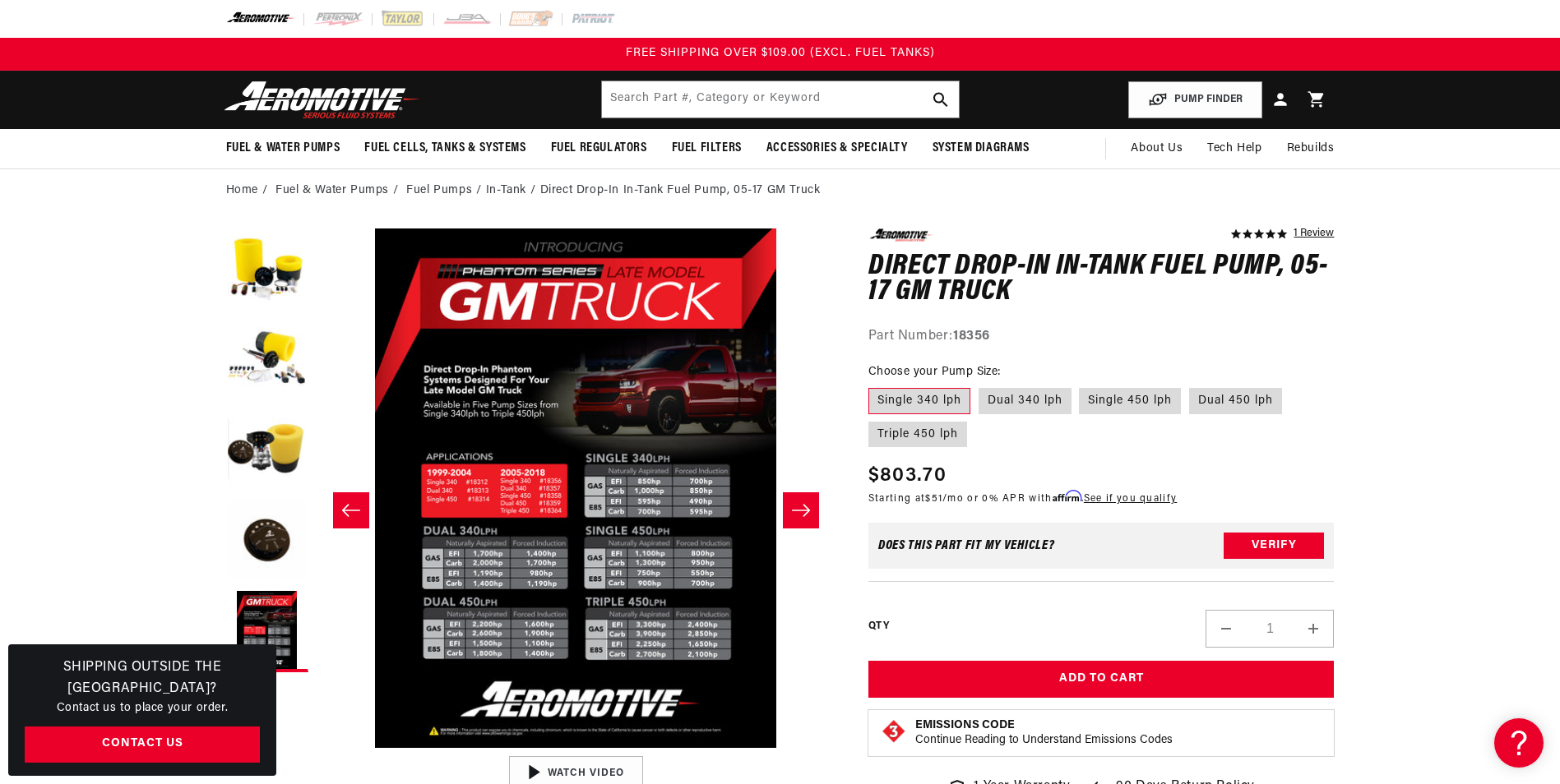
click at [807, 501] on button "Slide right" at bounding box center [800, 510] width 36 height 36
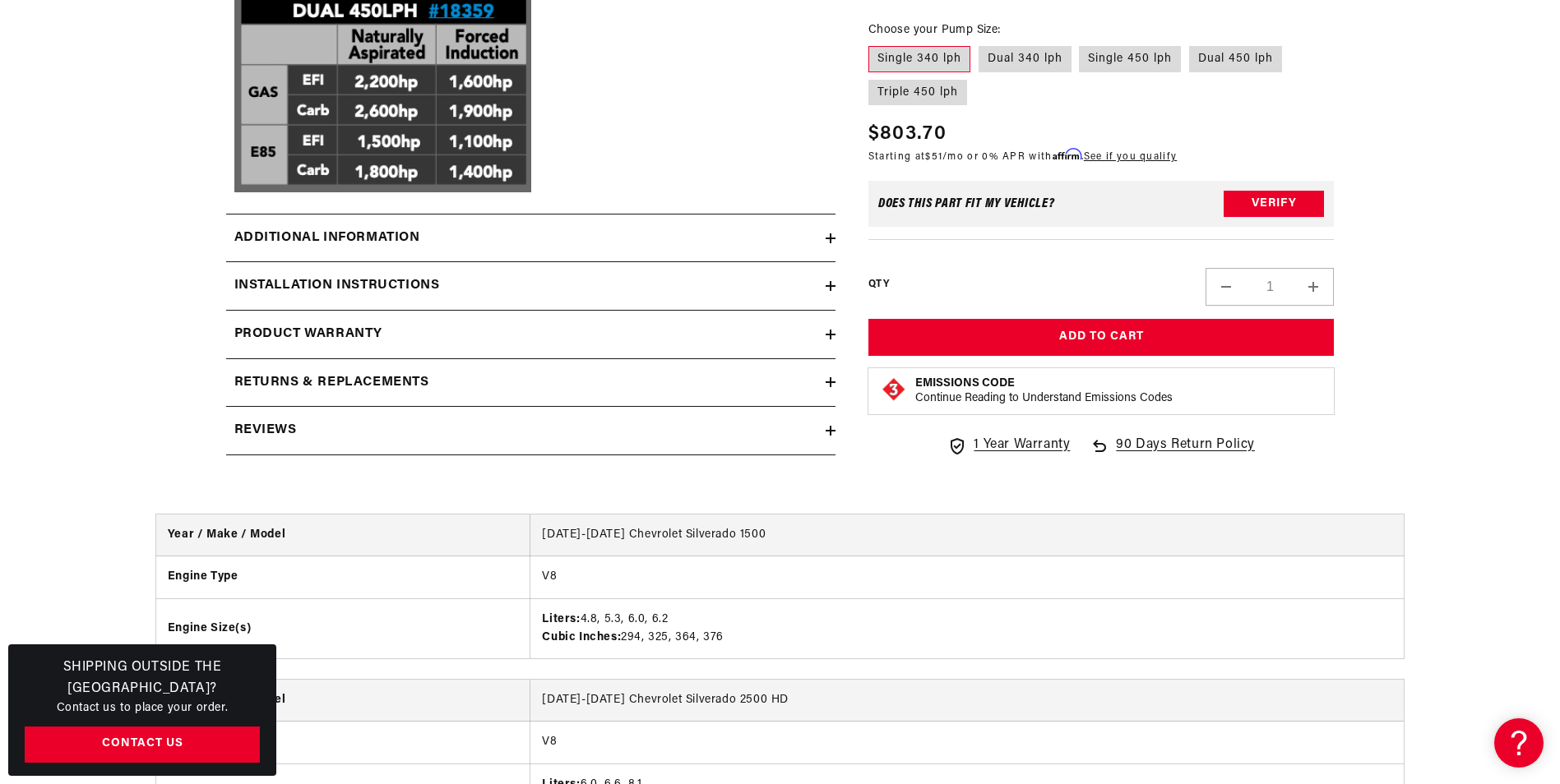
scroll to position [2357, 0]
